Goal: Find specific page/section: Find specific page/section

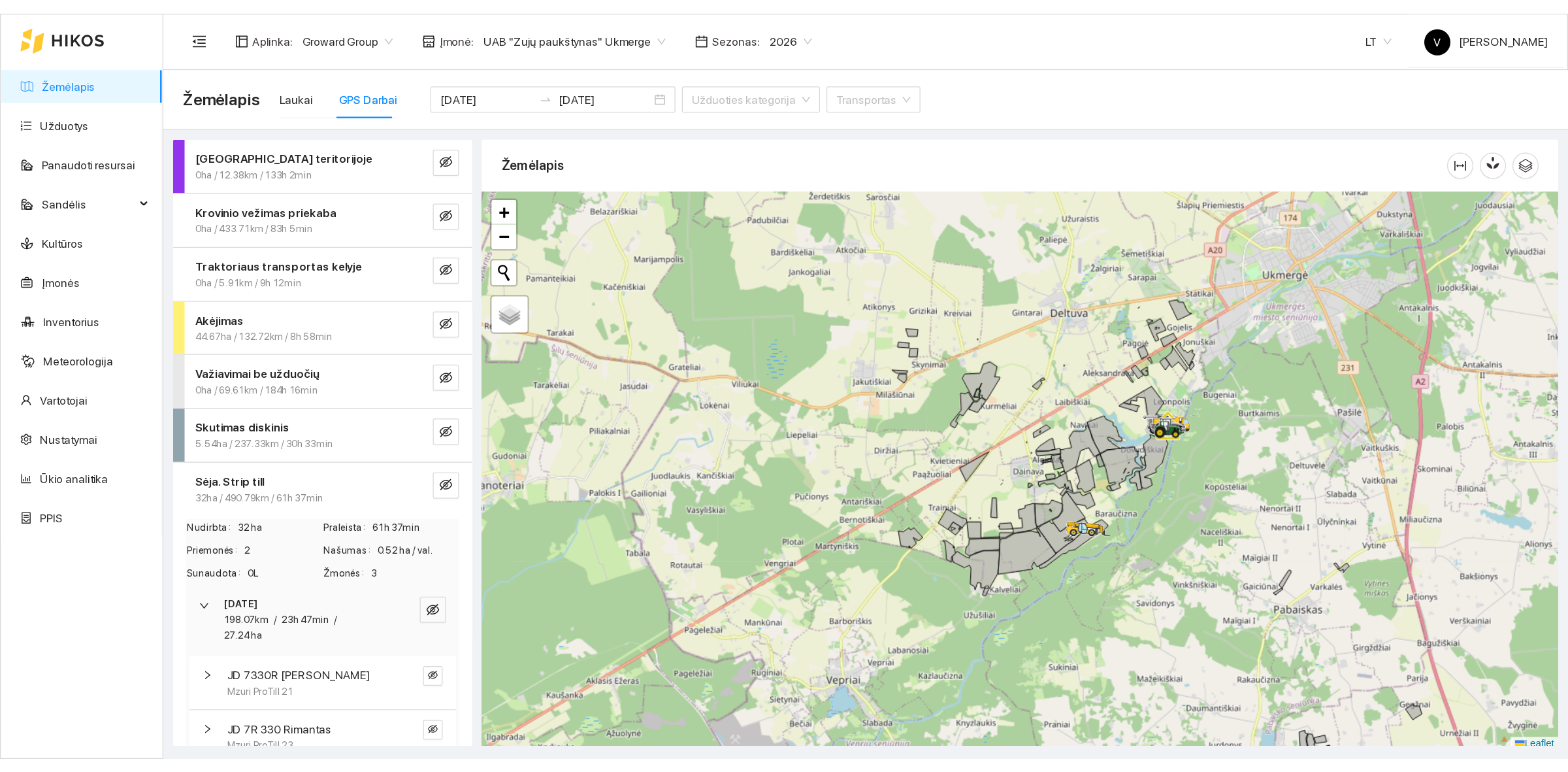
scroll to position [4, 0]
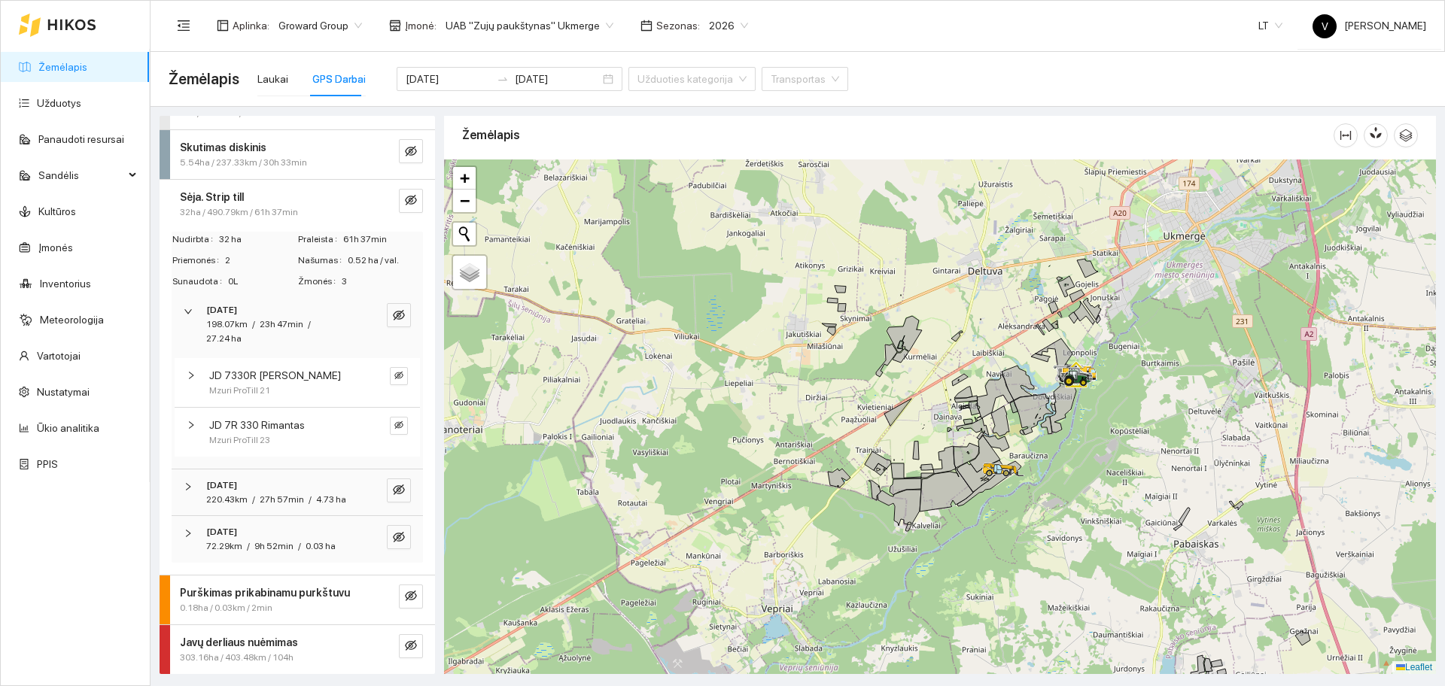
drag, startPoint x: 66, startPoint y: 64, endPoint x: 809, endPoint y: 2, distance: 745.2
click at [66, 64] on link "Žemėlapis" at bounding box center [62, 67] width 49 height 12
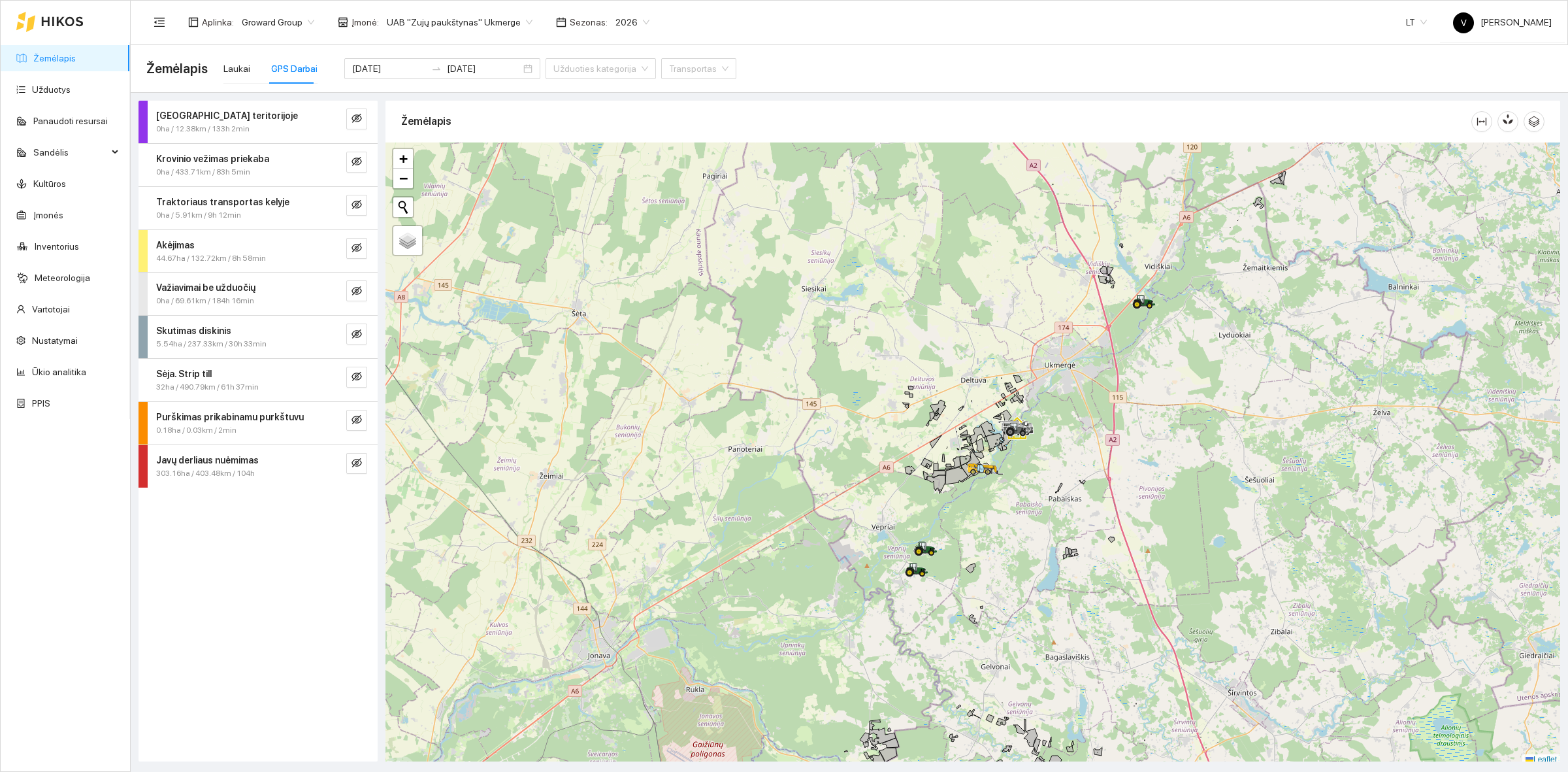
scroll to position [4, 0]
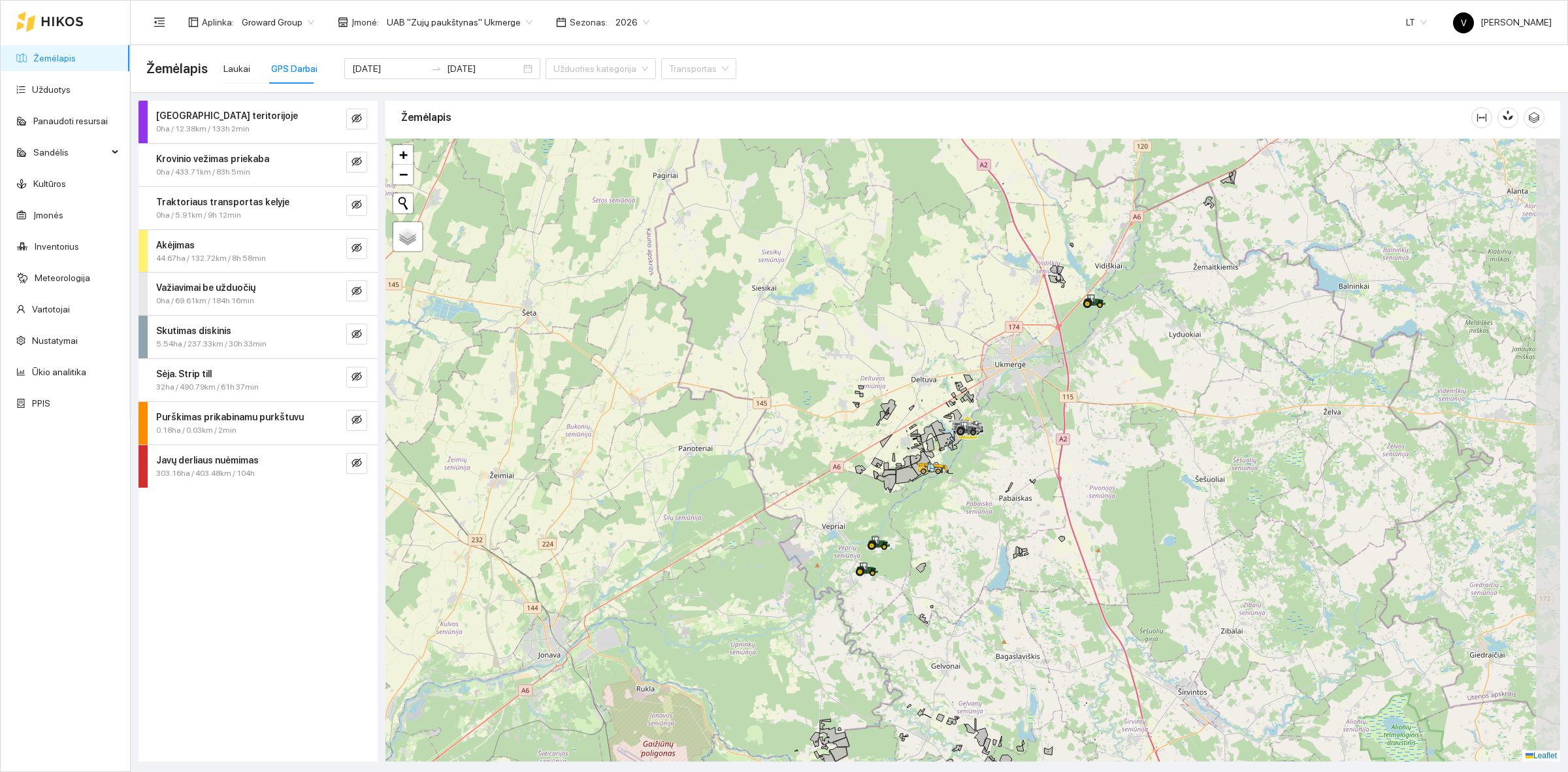
drag, startPoint x: 1138, startPoint y: 540, endPoint x: 1089, endPoint y: 543, distance: 49.1
click at [1089, 543] on div at bounding box center [972, 450] width 1175 height 623
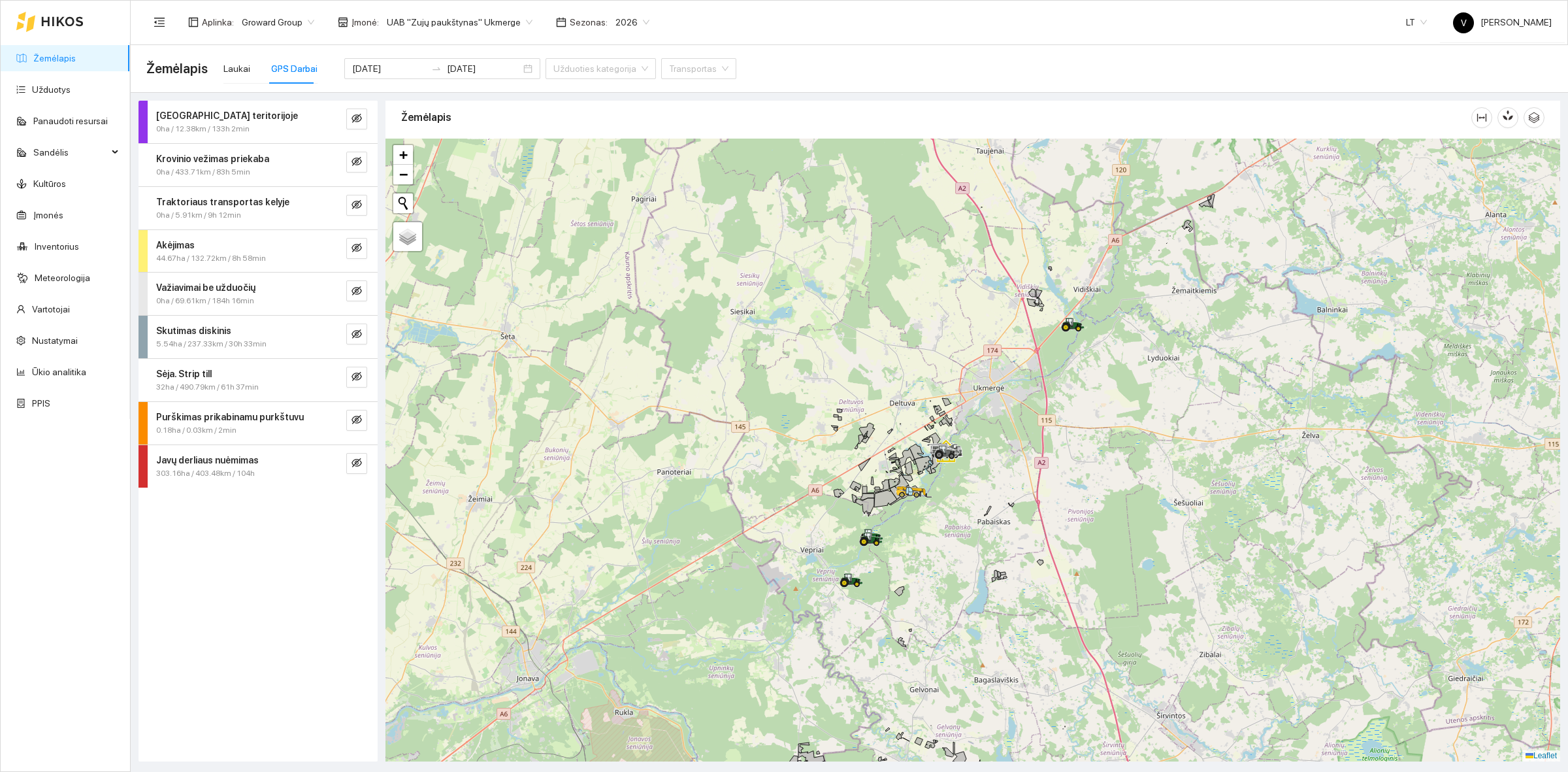
drag, startPoint x: 1064, startPoint y: 492, endPoint x: 1059, endPoint y: 500, distance: 9.4
click at [1059, 498] on div at bounding box center [972, 450] width 1175 height 623
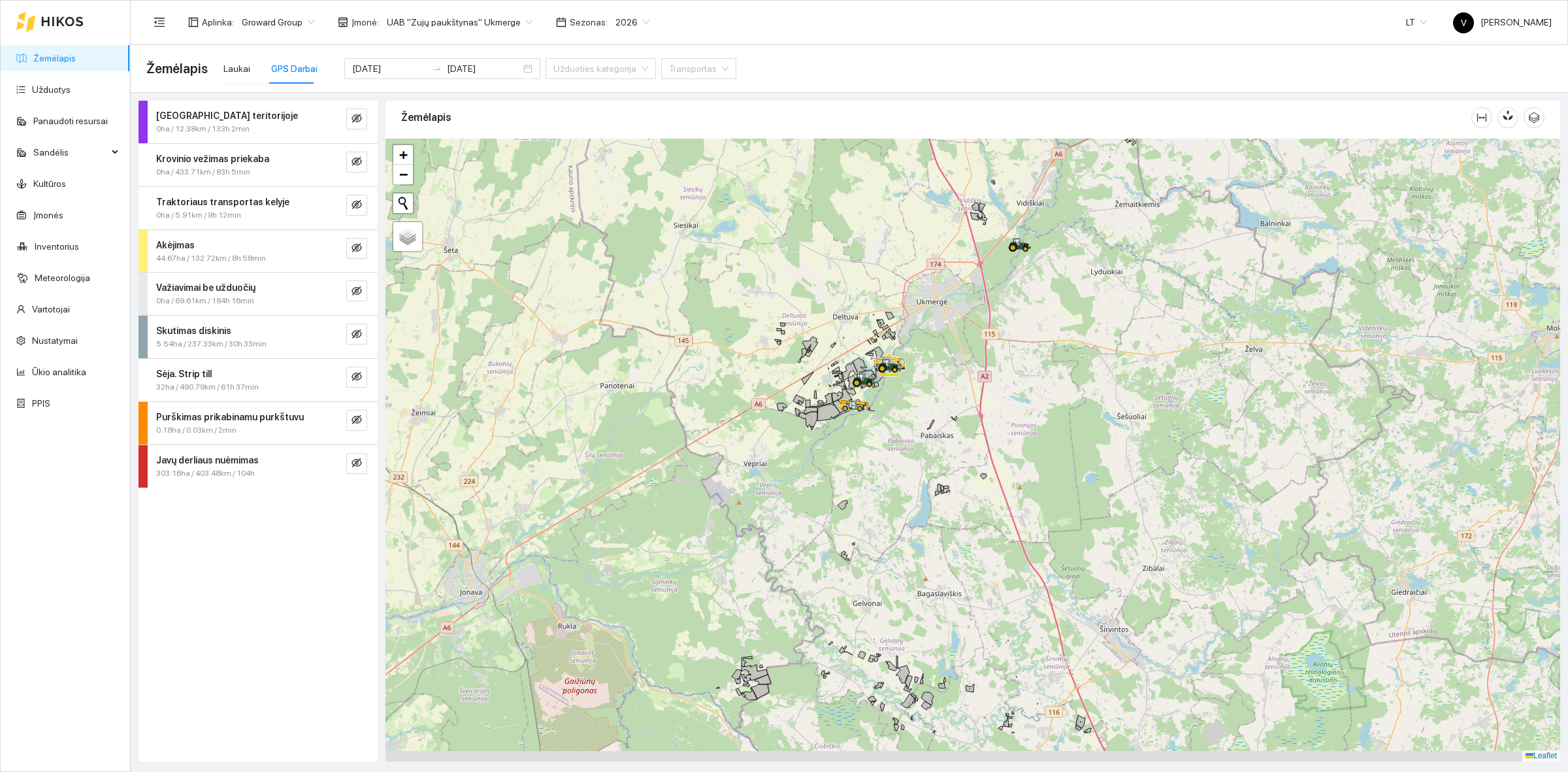
drag, startPoint x: 1001, startPoint y: 518, endPoint x: 936, endPoint y: 408, distance: 127.8
click at [936, 408] on div at bounding box center [972, 450] width 1175 height 623
